Goal: Task Accomplishment & Management: Manage account settings

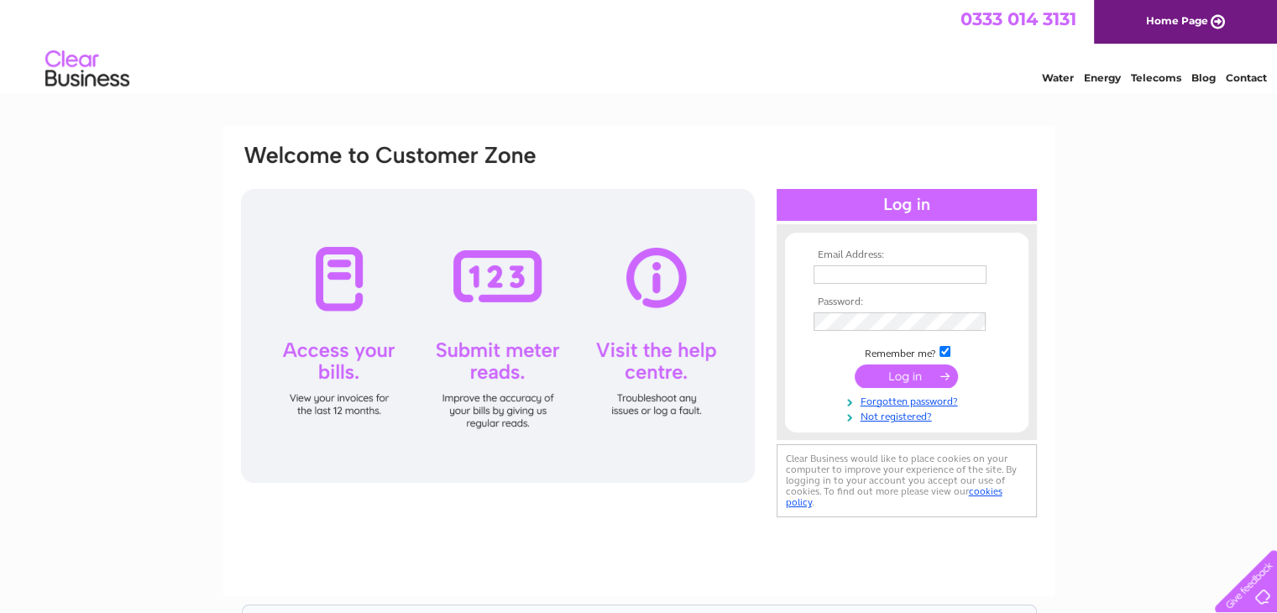
type input "richardiendersby@gmail.com"
click at [923, 375] on input "submit" at bounding box center [906, 376] width 103 height 24
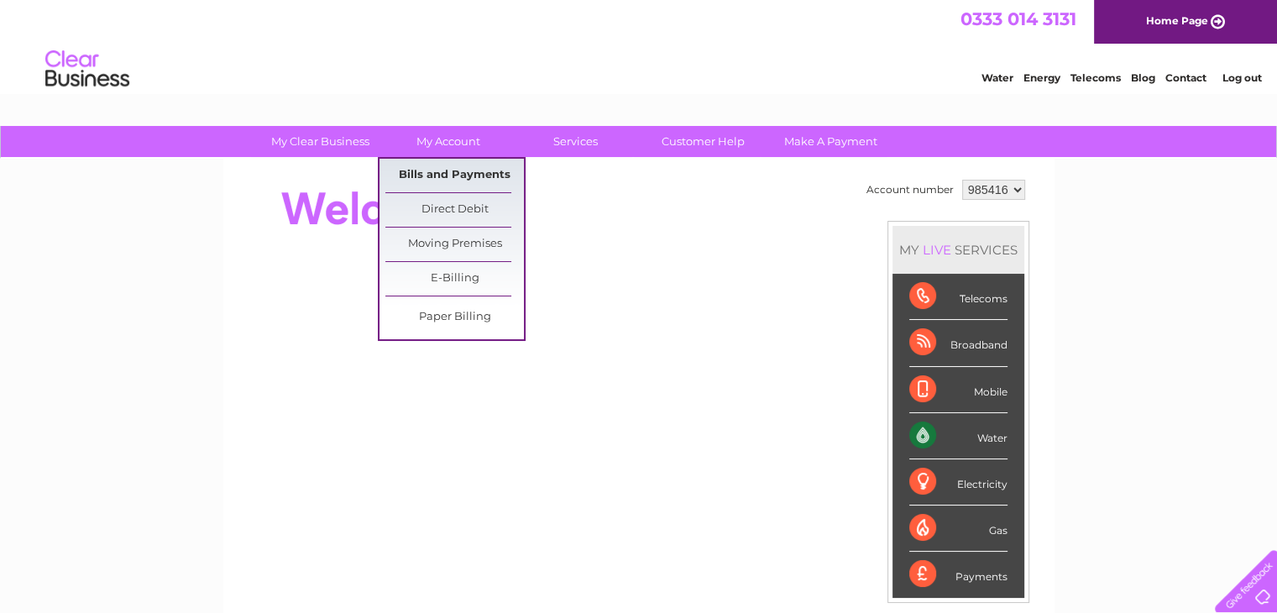
click at [458, 175] on link "Bills and Payments" at bounding box center [454, 176] width 139 height 34
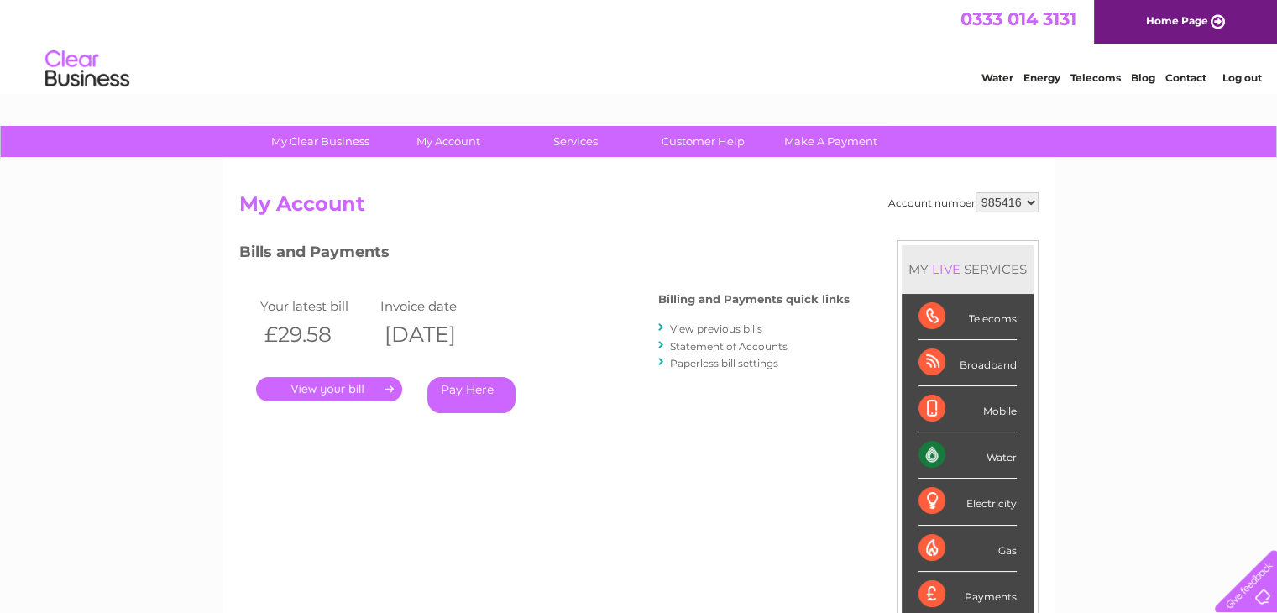
click at [687, 324] on link "View previous bills" at bounding box center [716, 328] width 92 height 13
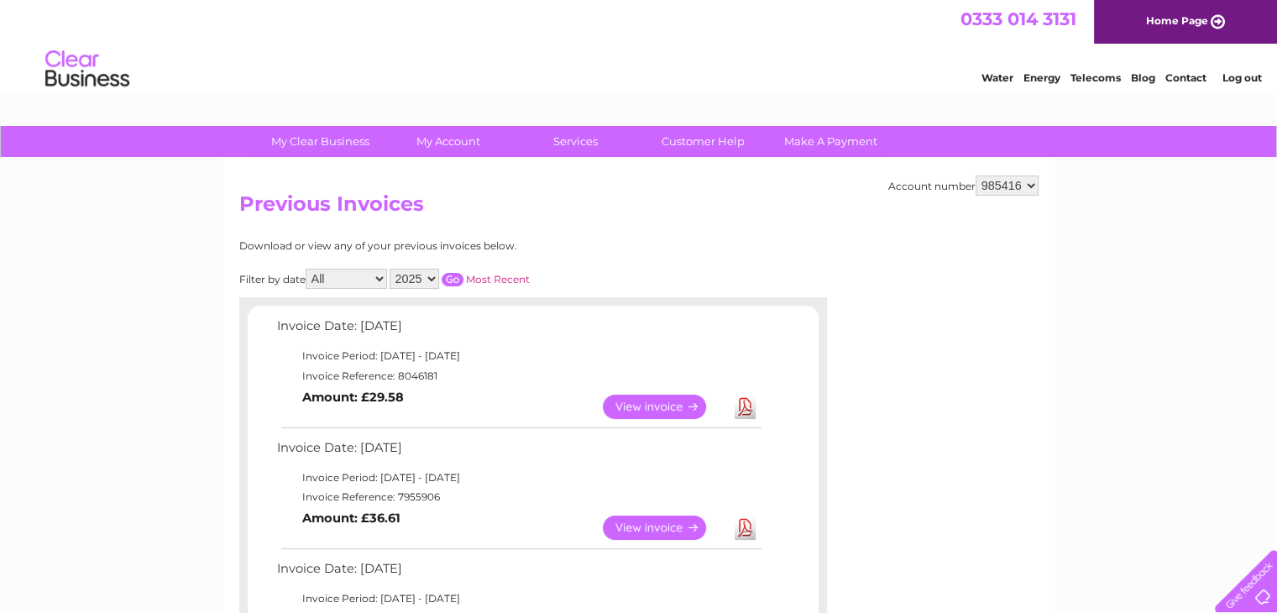
click at [383, 279] on select "All January February March April May June July August September October Novembe…" at bounding box center [346, 279] width 81 height 20
click at [433, 280] on select "2025 2024 2023 2022" at bounding box center [415, 279] width 50 height 20
select select "2024"
click at [391, 269] on select "2025 2024 2023 2022" at bounding box center [415, 279] width 50 height 20
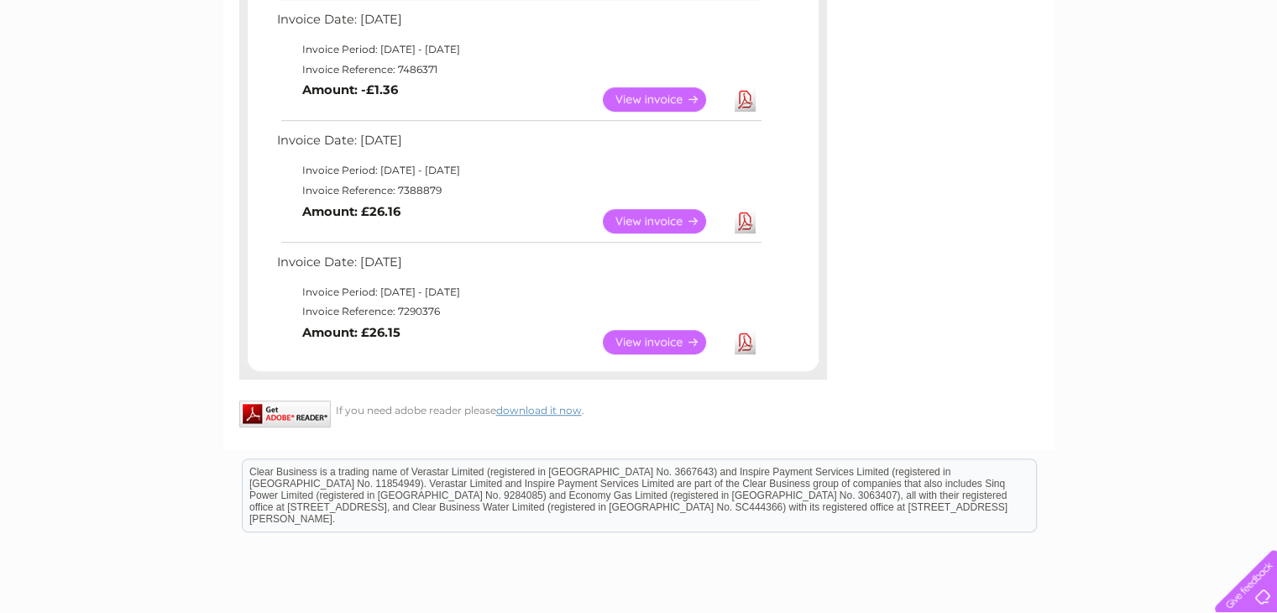
scroll to position [1170, 0]
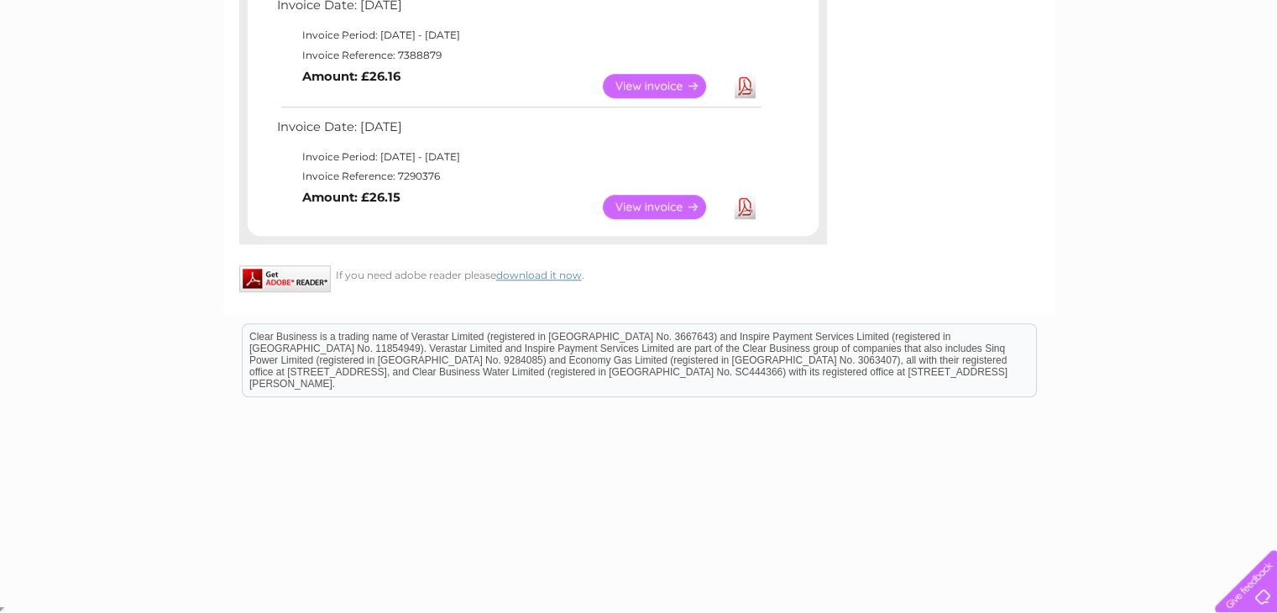
drag, startPoint x: 276, startPoint y: 329, endPoint x: 526, endPoint y: 233, distance: 267.4
copy div "Invoice Date: 04 March 2025 Invoice Period: 1 March 2025 - 31 March 2025 Invoic…"
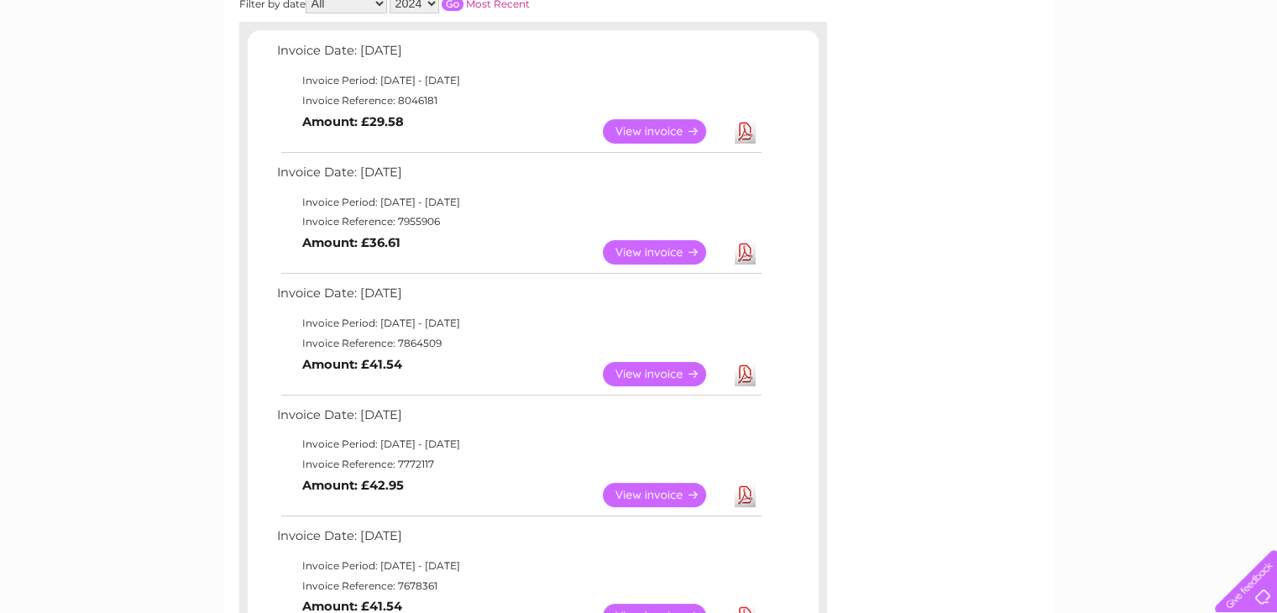
scroll to position [0, 0]
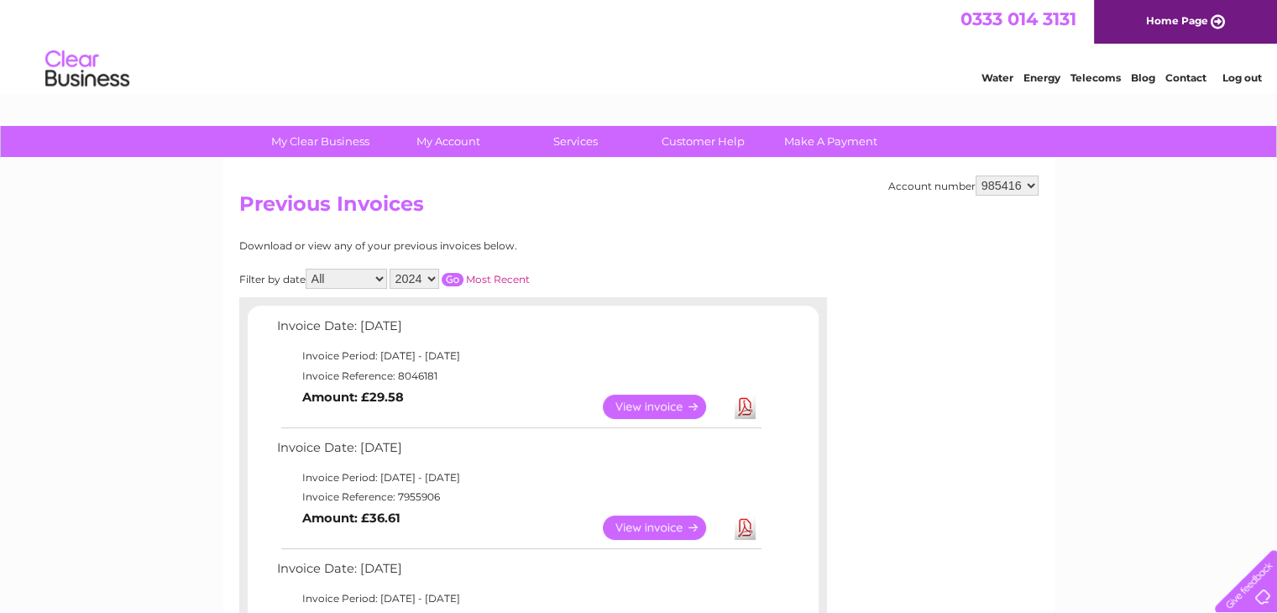
click at [430, 276] on select "2025 2024 2023 2022" at bounding box center [415, 279] width 50 height 20
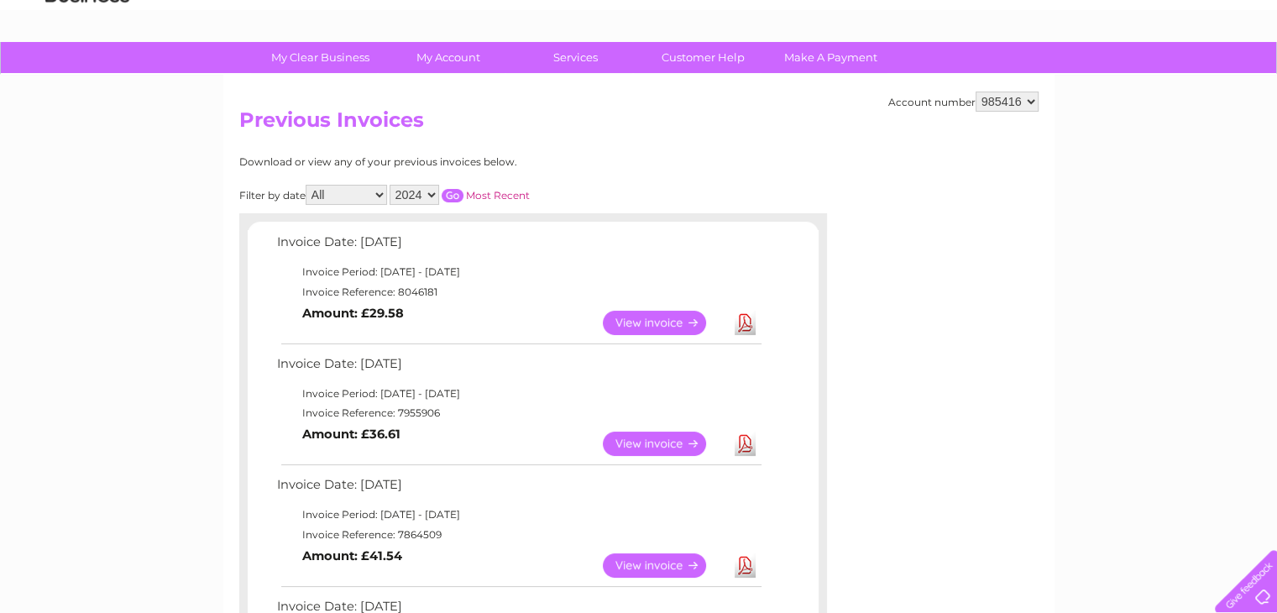
scroll to position [71, 0]
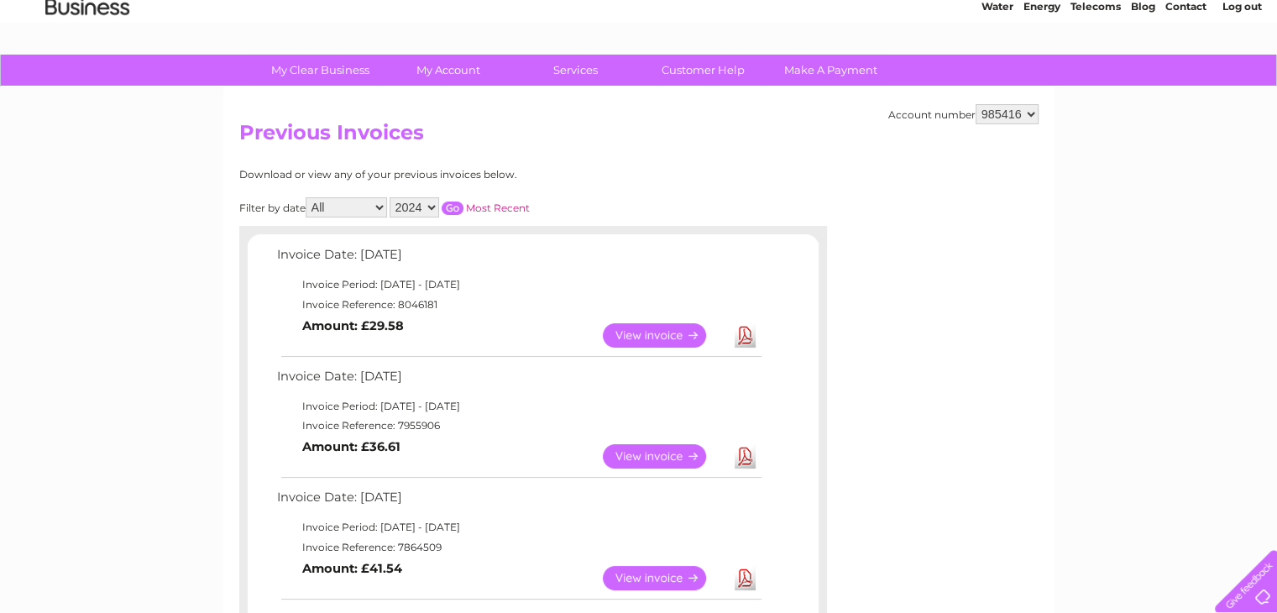
click at [455, 206] on input "button" at bounding box center [453, 208] width 22 height 13
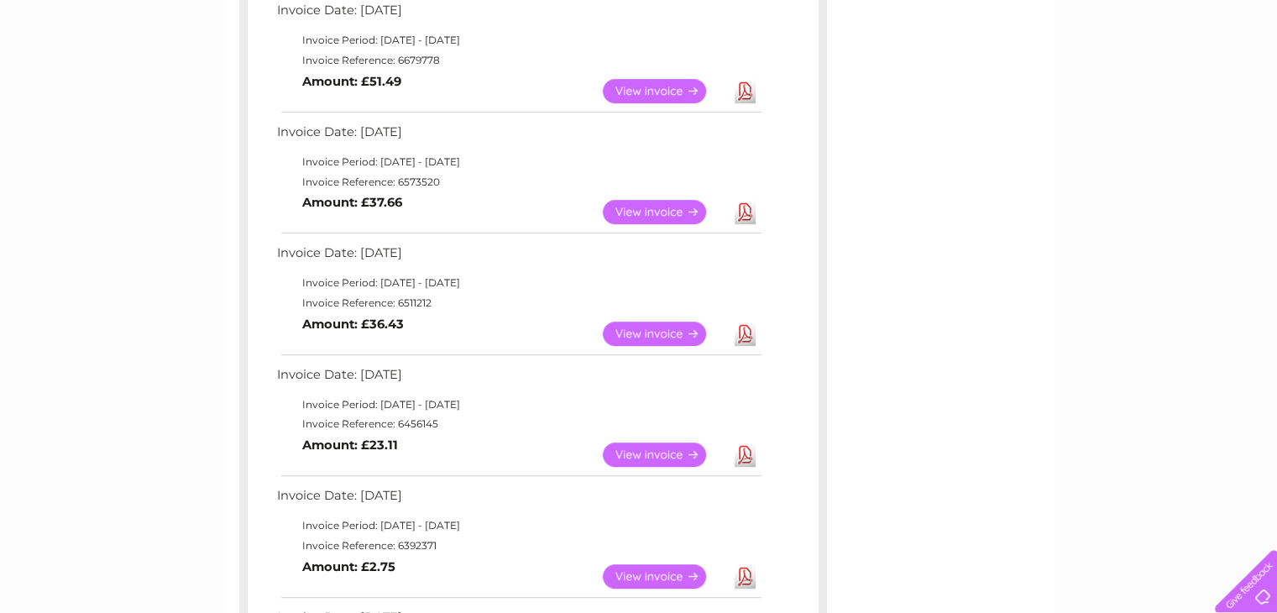
scroll to position [925, 0]
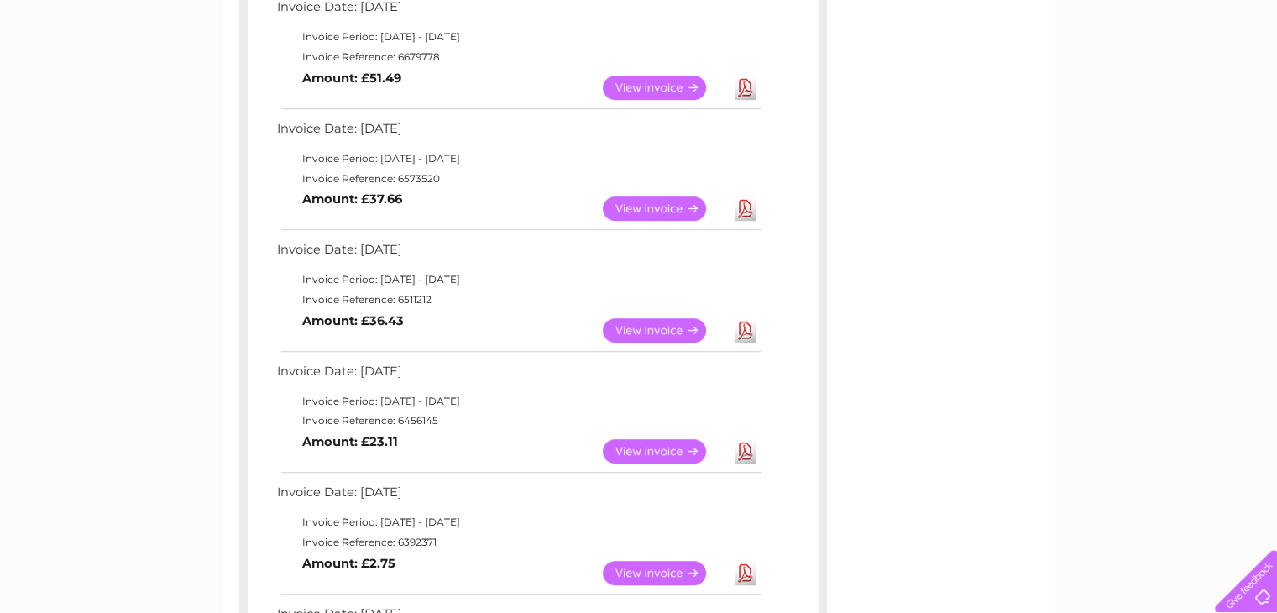
drag, startPoint x: 272, startPoint y: 251, endPoint x: 504, endPoint y: 456, distance: 309.3
click at [504, 456] on div "Invoice Date: [DATE] Invoice Period: [DATE] - [DATE] Invoice Reference: 7191508…" at bounding box center [533, 113] width 571 height 1446
copy div "Loremip Dolo: 68 Sitametc 7783 Adipisc Elitse: 1 Doeiusmo 6570 - 13 Temporin 49…"
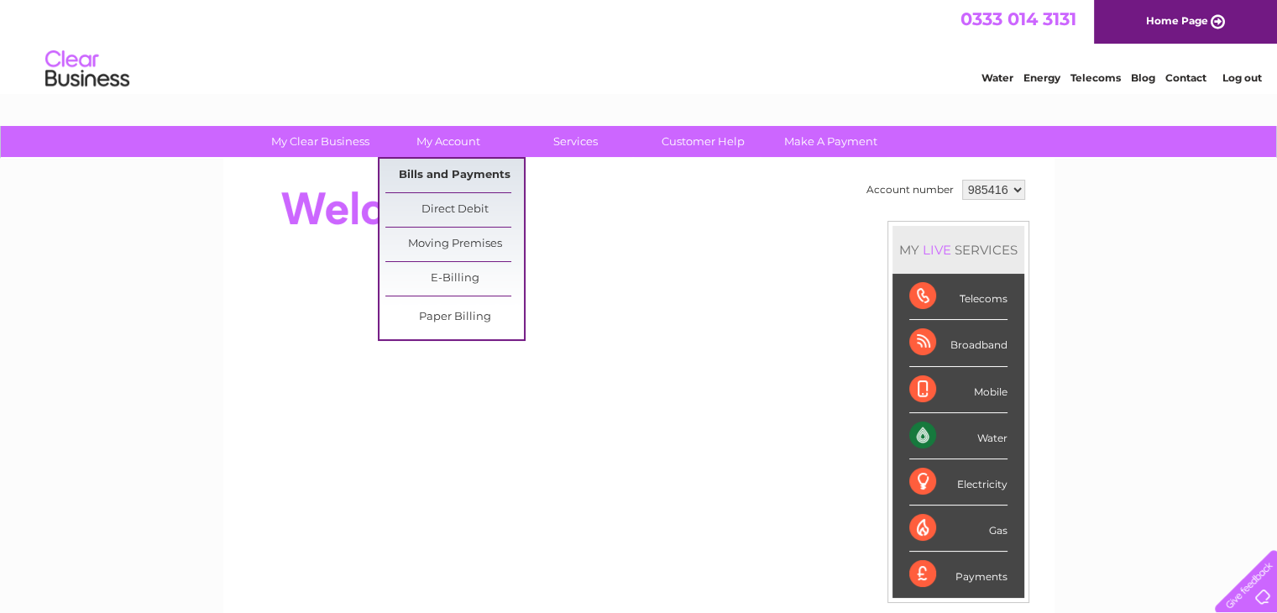
click at [465, 167] on link "Bills and Payments" at bounding box center [454, 176] width 139 height 34
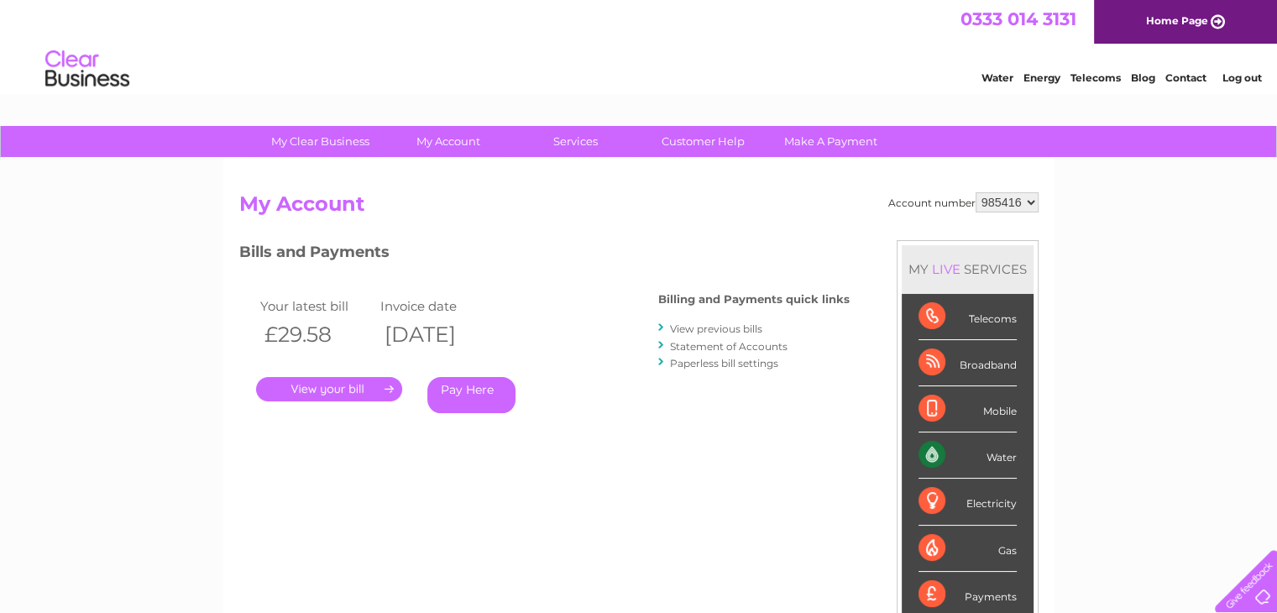
click at [693, 327] on link "View previous bills" at bounding box center [716, 328] width 92 height 13
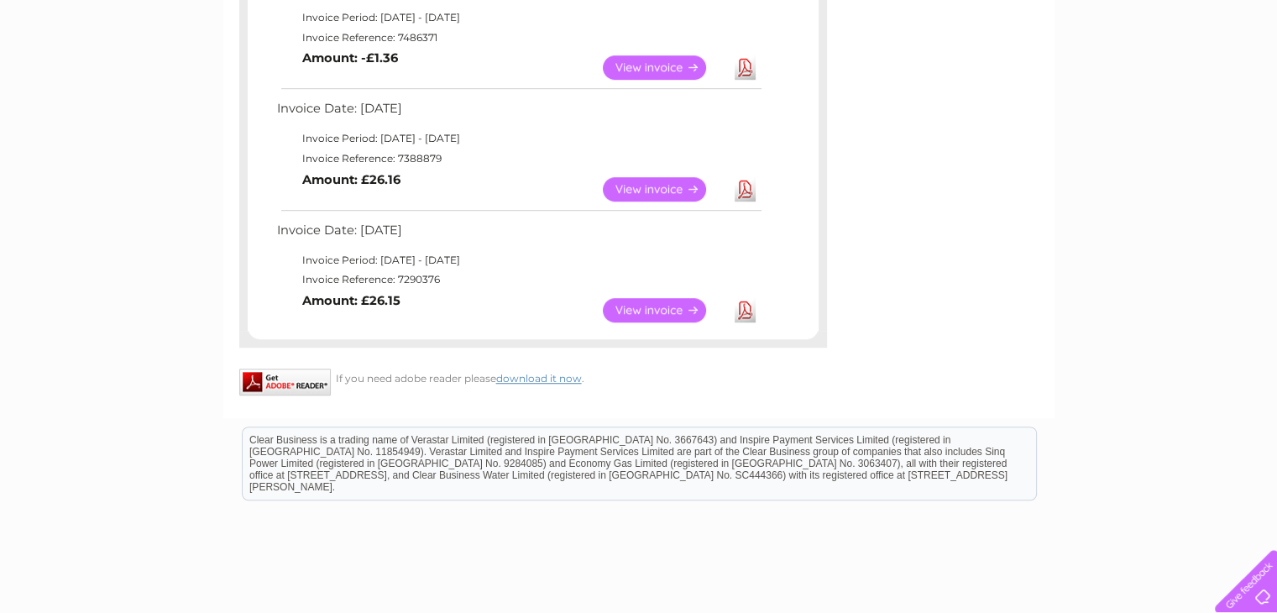
scroll to position [1170, 0]
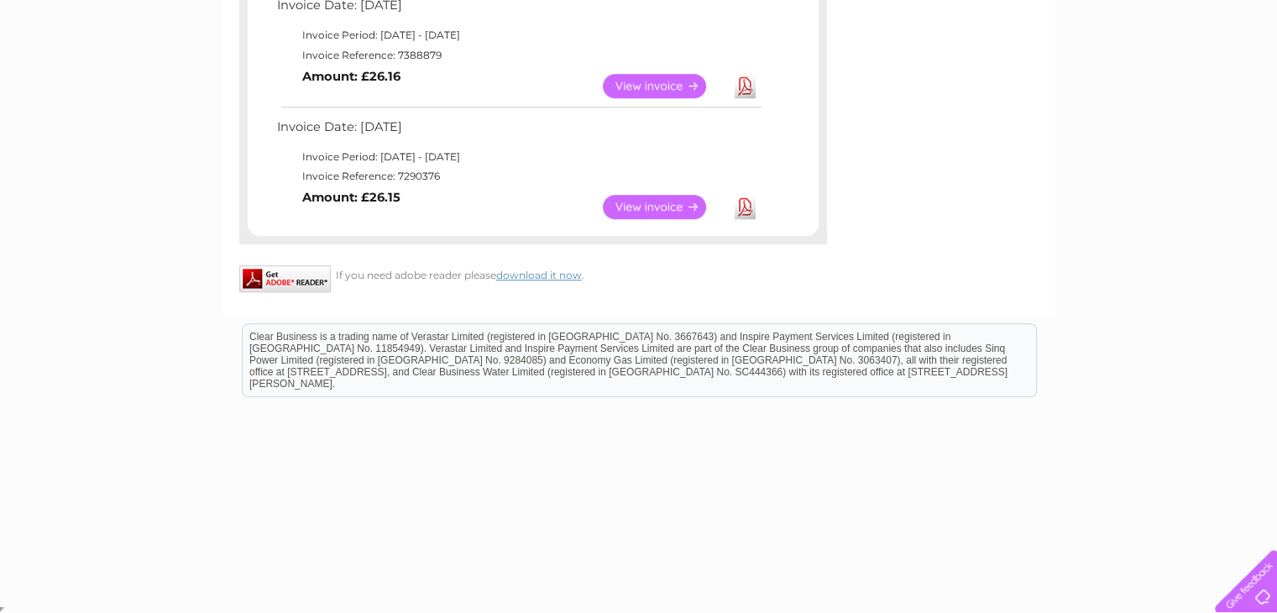
drag, startPoint x: 275, startPoint y: 321, endPoint x: 516, endPoint y: 217, distance: 263.3
copy div "Invoice Date: 04 March 2025 Invoice Period: 1 March 2025 - 31 March 2025 Invoic…"
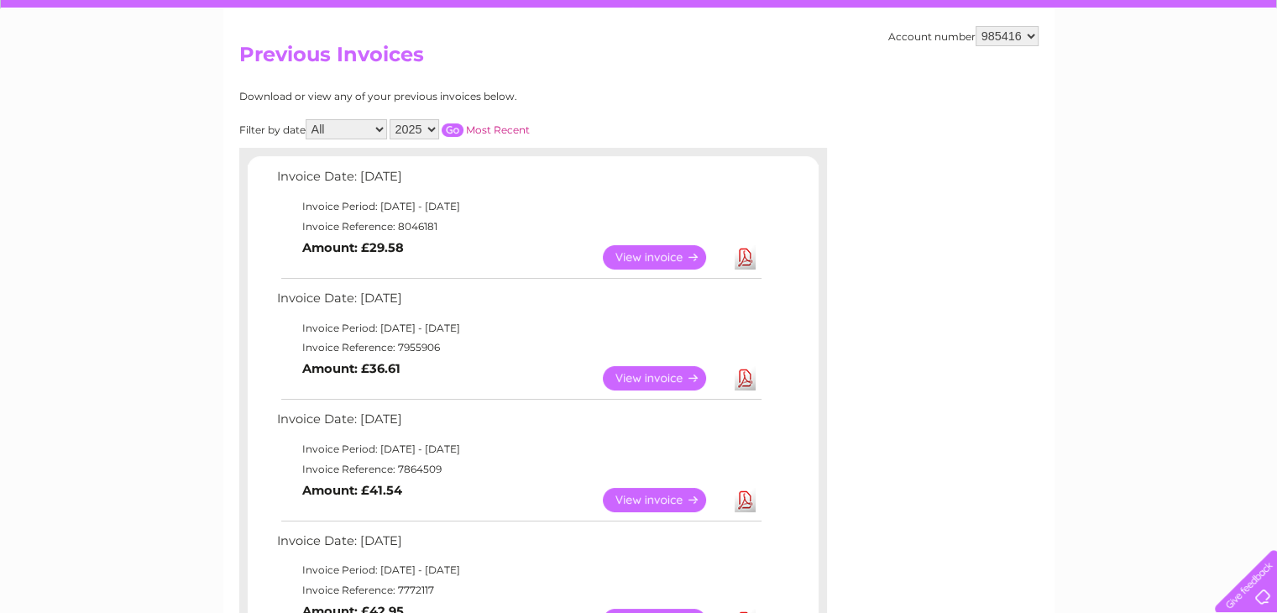
scroll to position [96, 0]
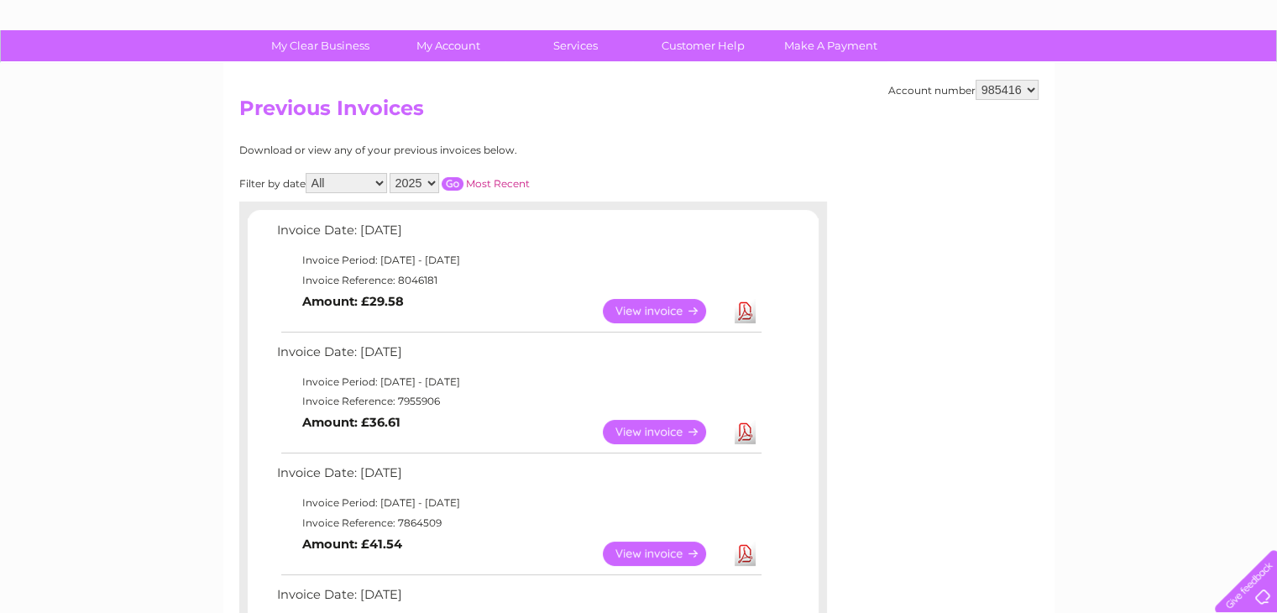
click at [433, 181] on select "2025 2024 2023 2022" at bounding box center [415, 183] width 50 height 20
select select "2024"
click at [391, 173] on select "2025 2024 2023 2022" at bounding box center [415, 183] width 50 height 20
click at [455, 184] on input "button" at bounding box center [453, 183] width 22 height 13
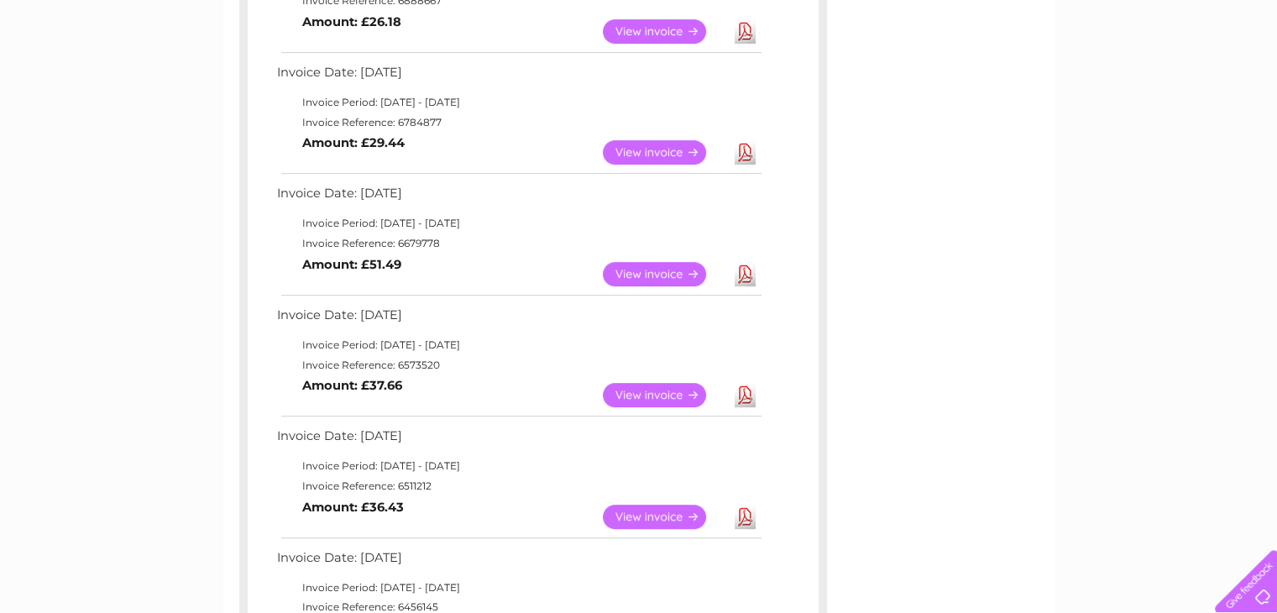
scroll to position [776, 0]
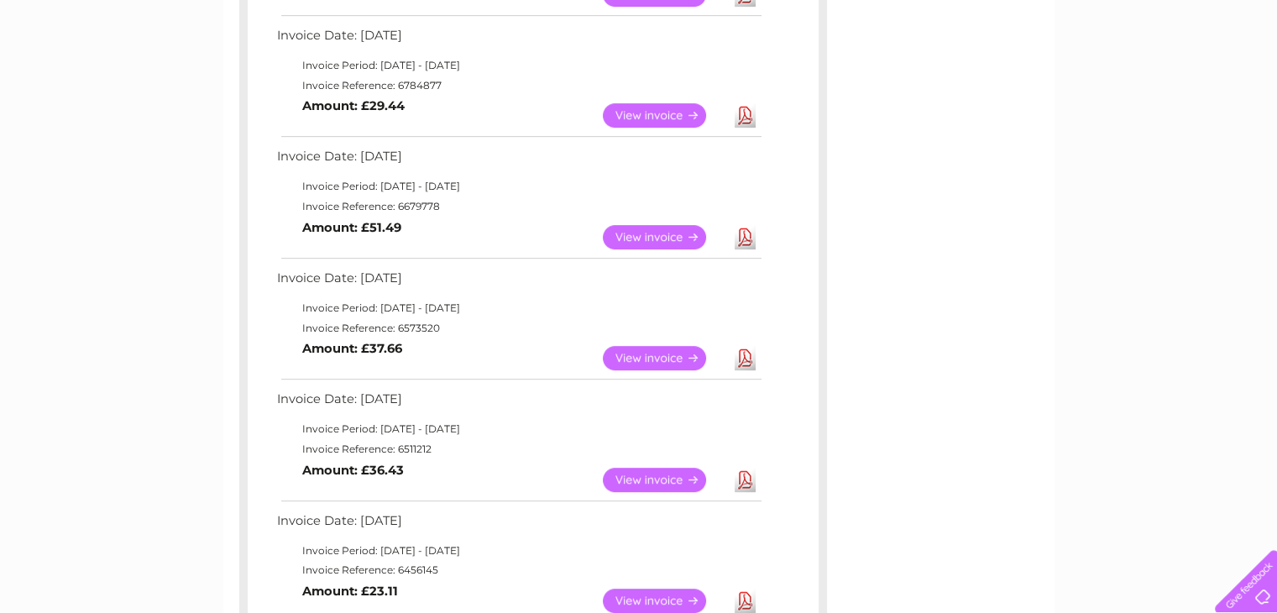
drag, startPoint x: 274, startPoint y: 229, endPoint x: 530, endPoint y: 582, distance: 435.8
click at [530, 582] on div "Invoice Date: 03 December 2024 Invoice Period: 1 December 2024 - 31 December 20…" at bounding box center [533, 262] width 571 height 1446
click at [387, 523] on td "Invoice Date: 03 April 2024" at bounding box center [518, 525] width 491 height 31
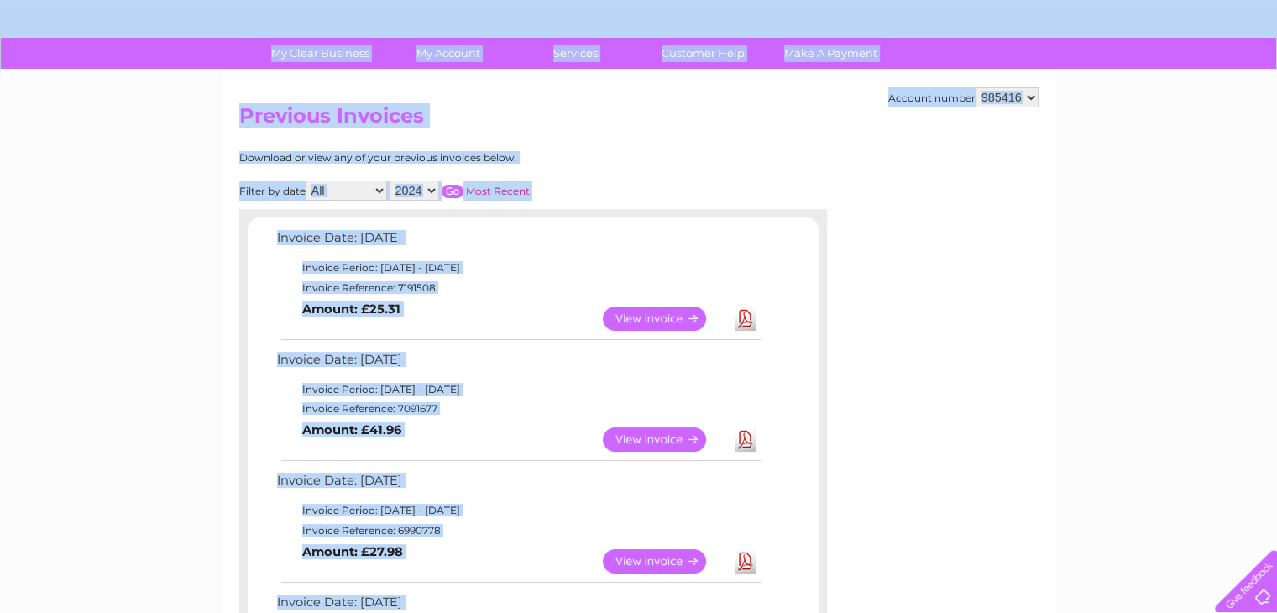
scroll to position [0, 0]
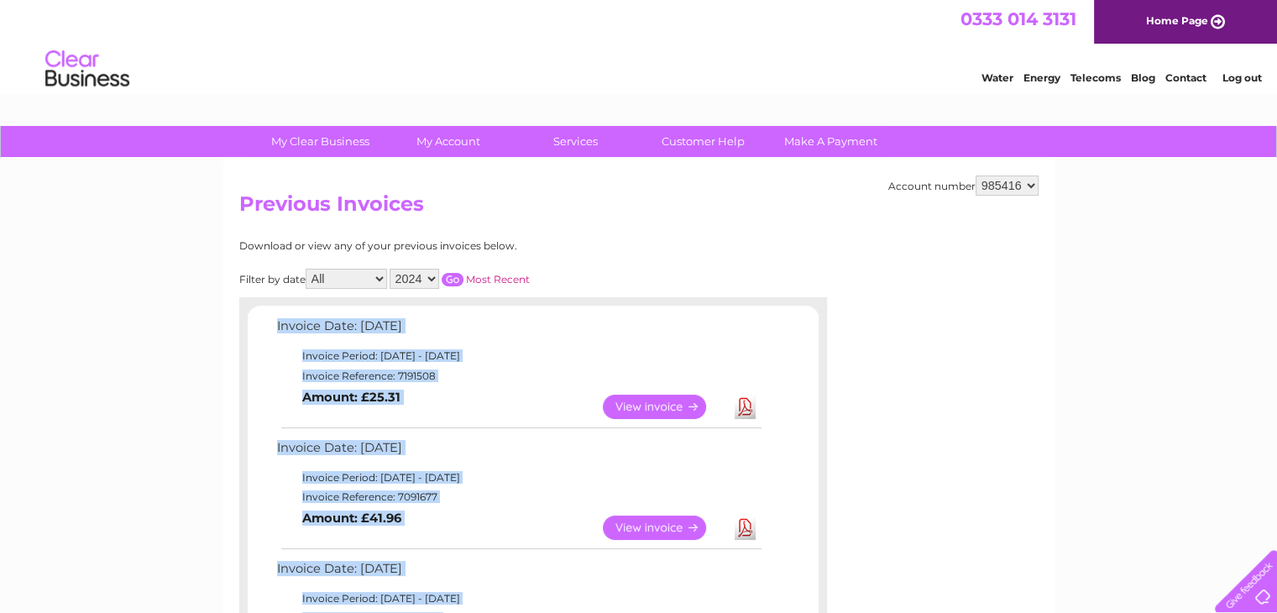
drag, startPoint x: 406, startPoint y: 585, endPoint x: 269, endPoint y: 319, distance: 299.3
copy div "Invoice Date: 03 December 2024 Invoice Period: 1 December 2024 - 31 December 20…"
